Goal: Download file/media

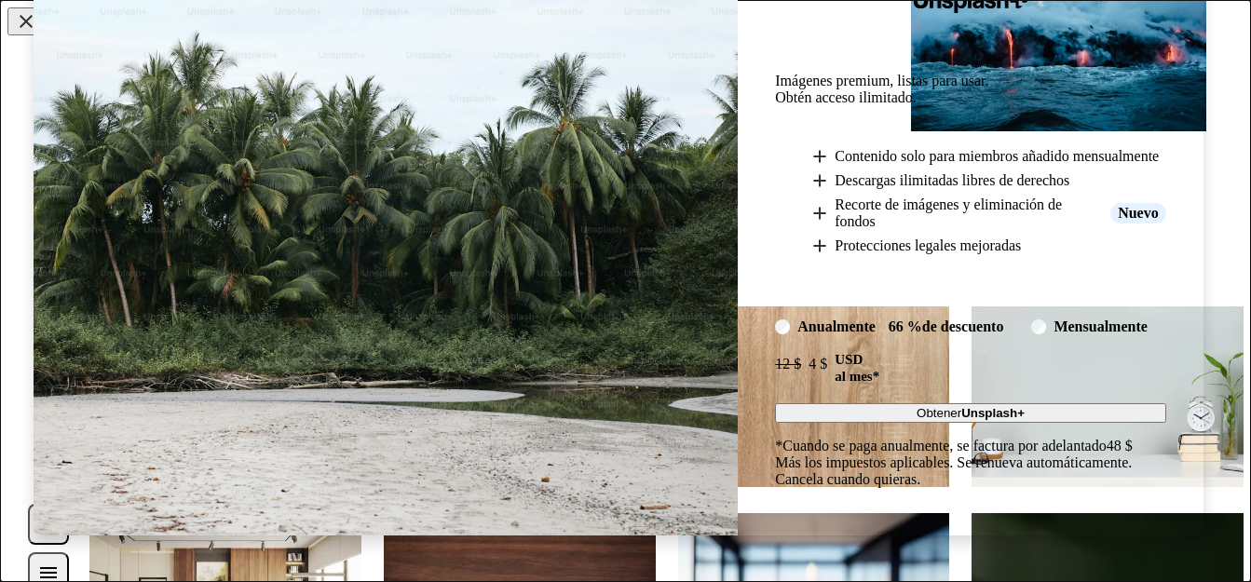
scroll to position [29, 0]
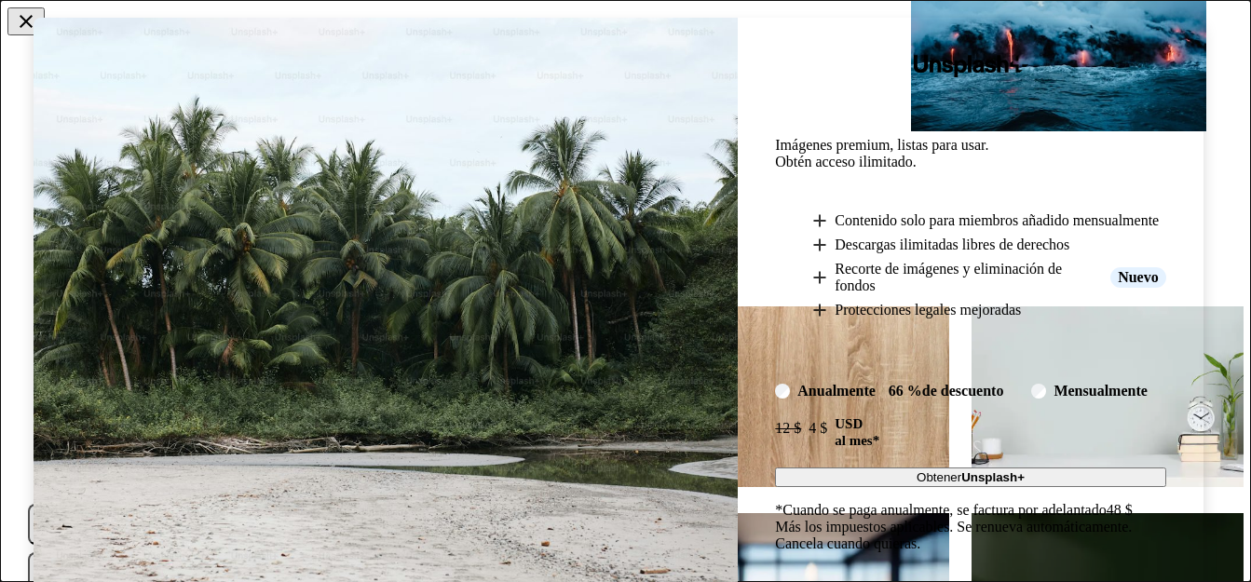
click at [22, 24] on button "An X shape" at bounding box center [25, 21] width 37 height 28
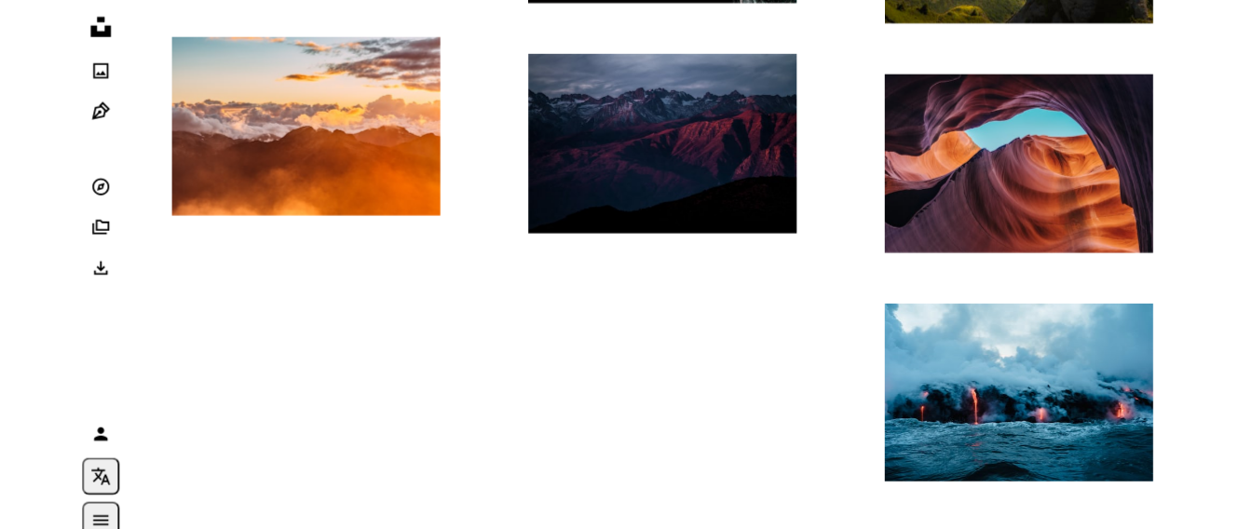
scroll to position [2049, 0]
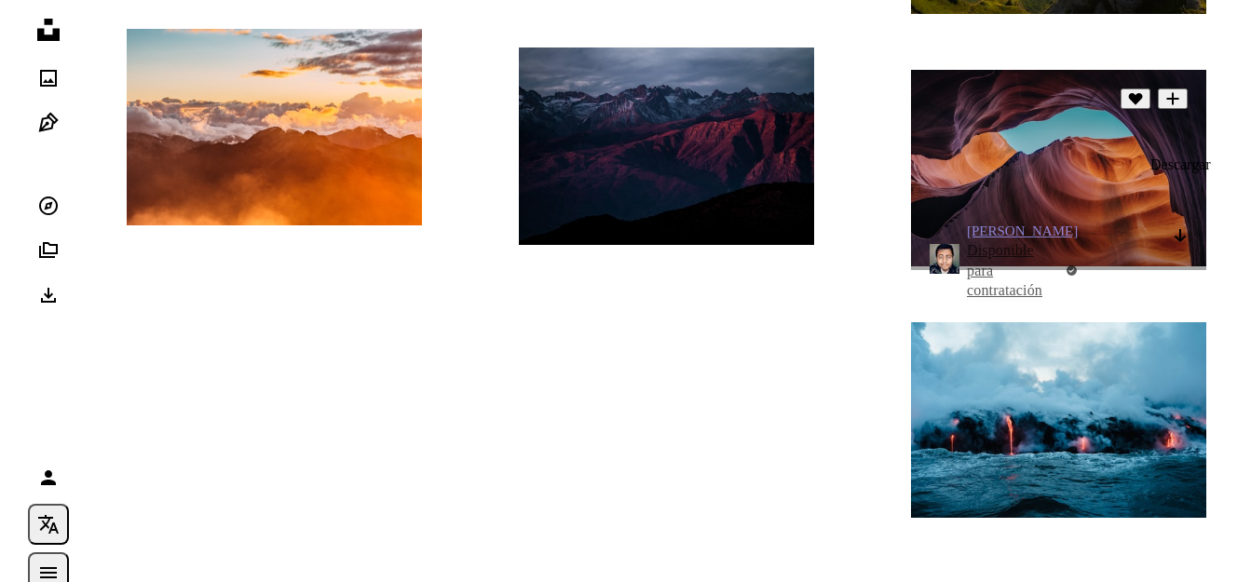
click at [1180, 229] on icon "Descargar" at bounding box center [1181, 235] width 12 height 13
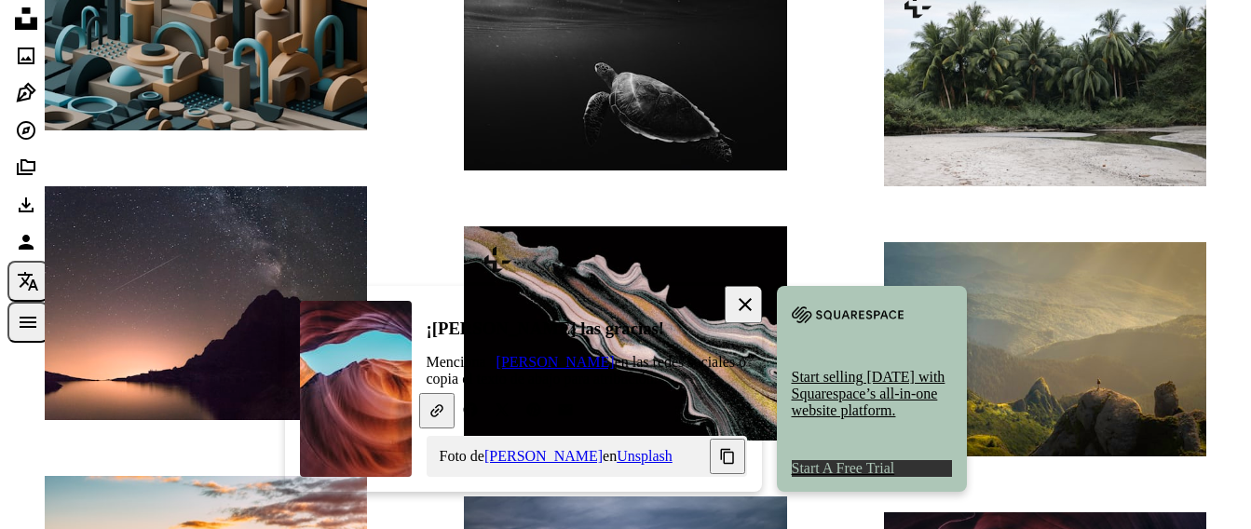
click at [741, 312] on icon "An X shape" at bounding box center [745, 304] width 22 height 22
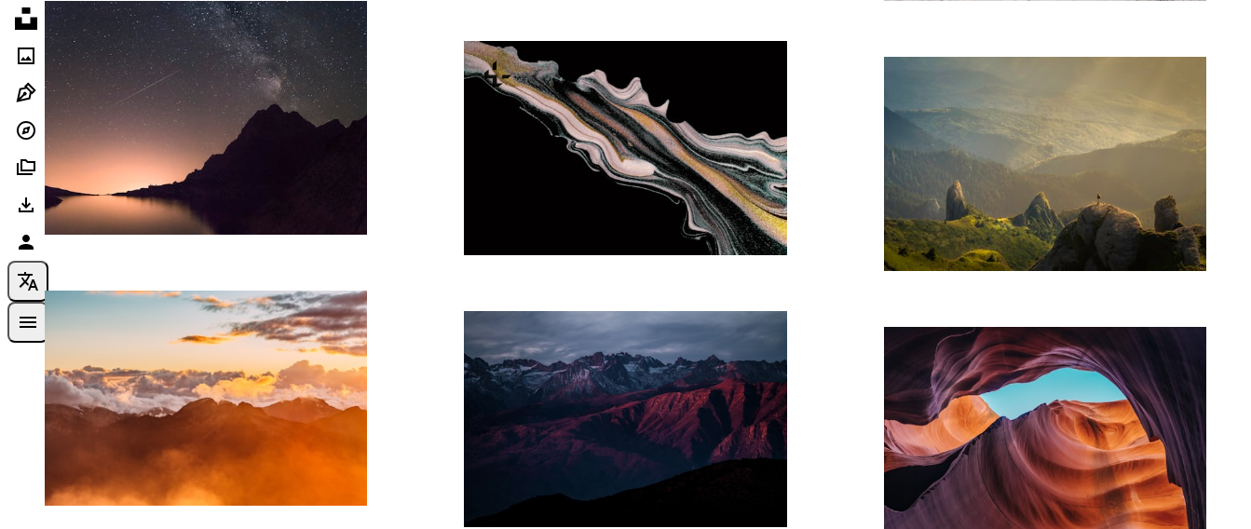
scroll to position [2249, 0]
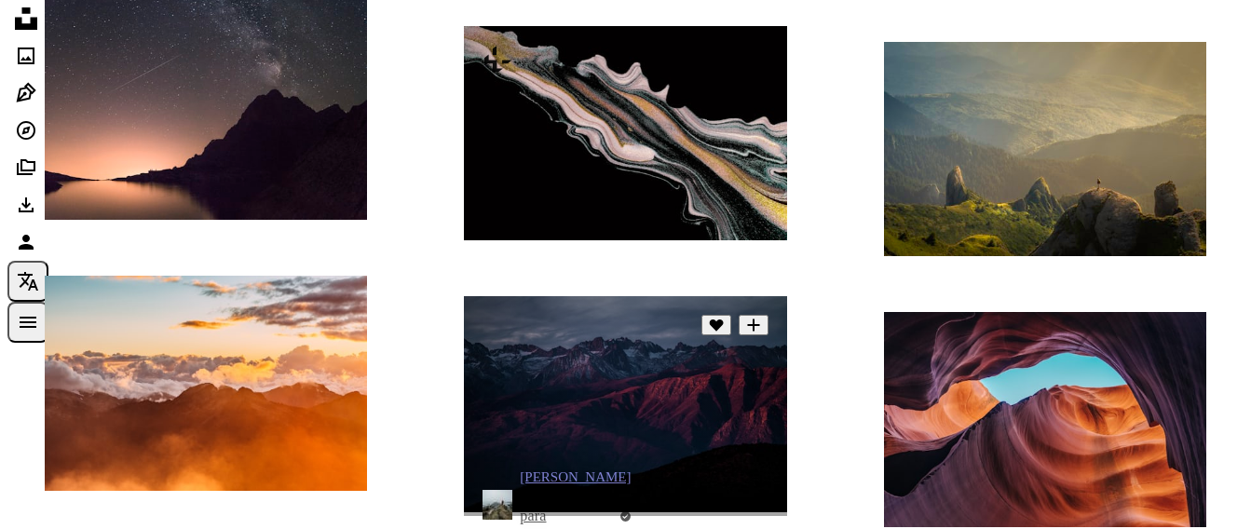
click at [751, 464] on img at bounding box center [625, 403] width 322 height 215
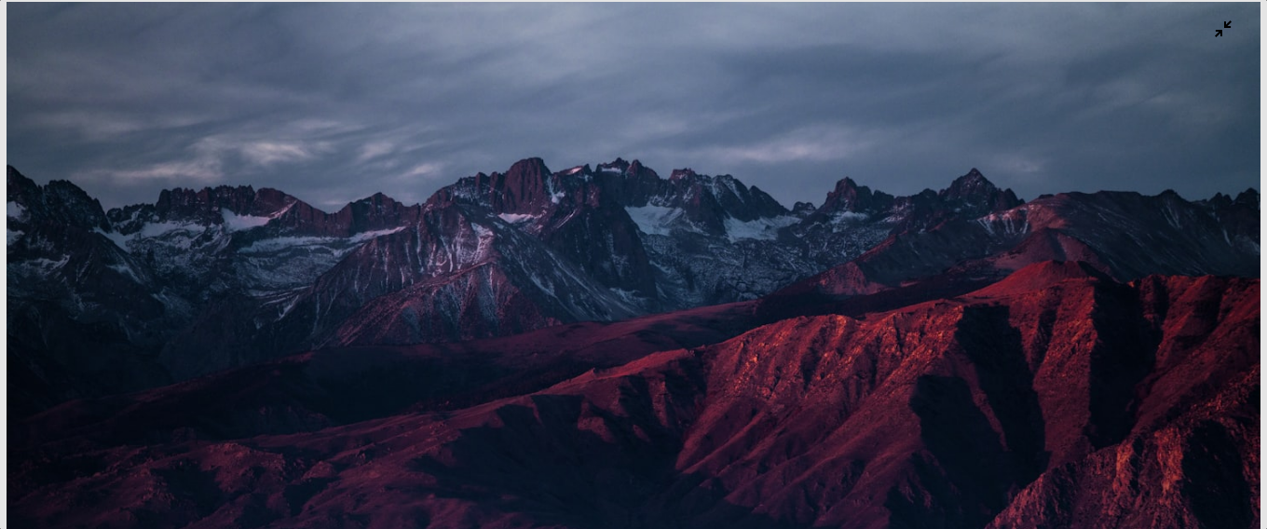
scroll to position [155, 0]
